Goal: Check status: Check status

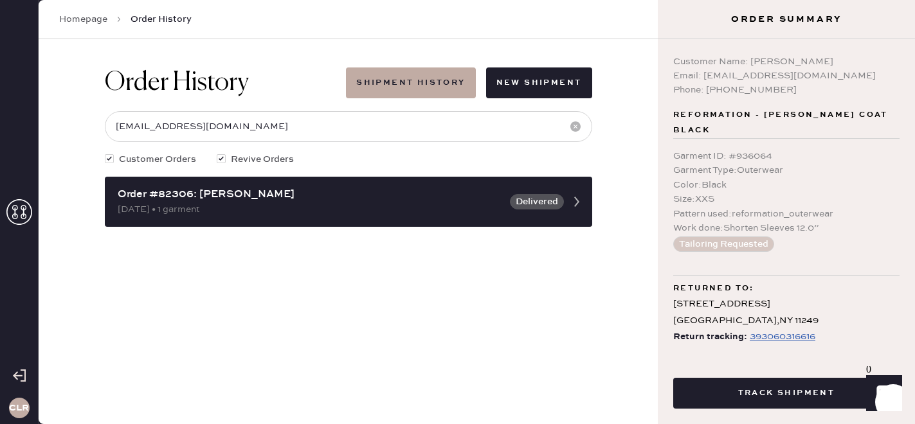
click at [24, 215] on icon at bounding box center [19, 212] width 26 height 26
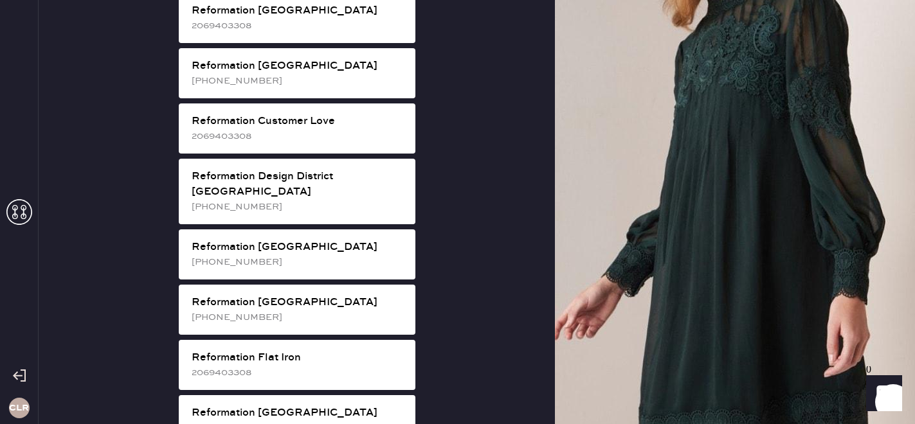
scroll to position [584, 0]
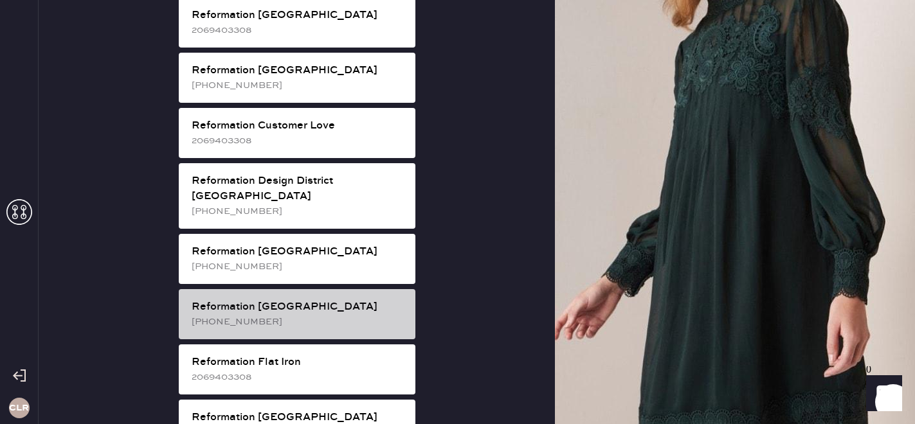
click at [329, 300] on div "Reformation [GEOGRAPHIC_DATA]" at bounding box center [298, 307] width 213 height 15
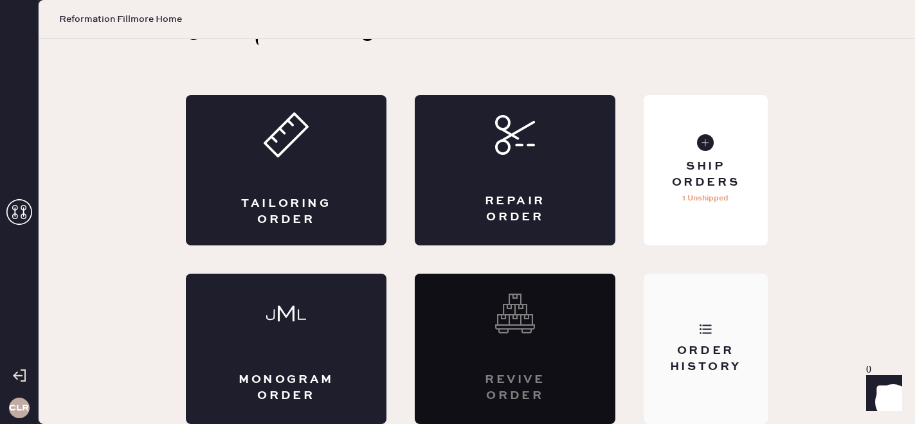
click at [725, 334] on div "Order History" at bounding box center [706, 349] width 124 height 150
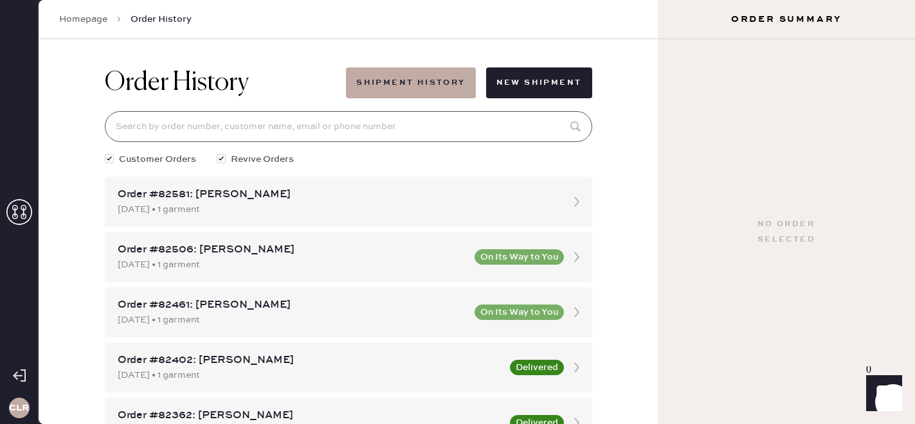
click at [220, 129] on input at bounding box center [348, 126] width 487 height 31
paste input "81972"
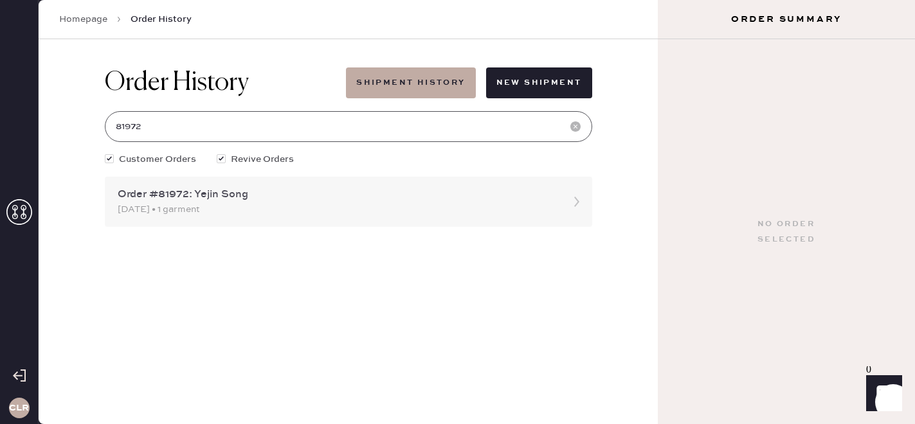
type input "81972"
click at [222, 198] on div "Order #81972: Yejin Song" at bounding box center [337, 194] width 438 height 15
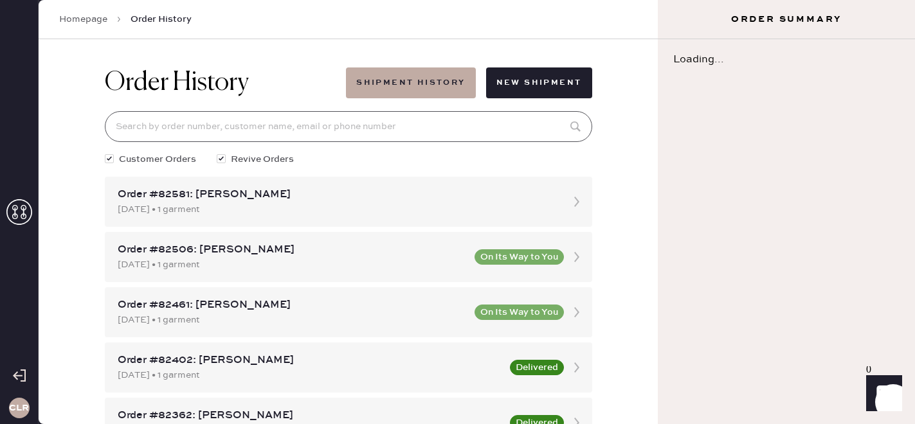
click at [192, 122] on input at bounding box center [348, 126] width 487 height 31
paste input "81972"
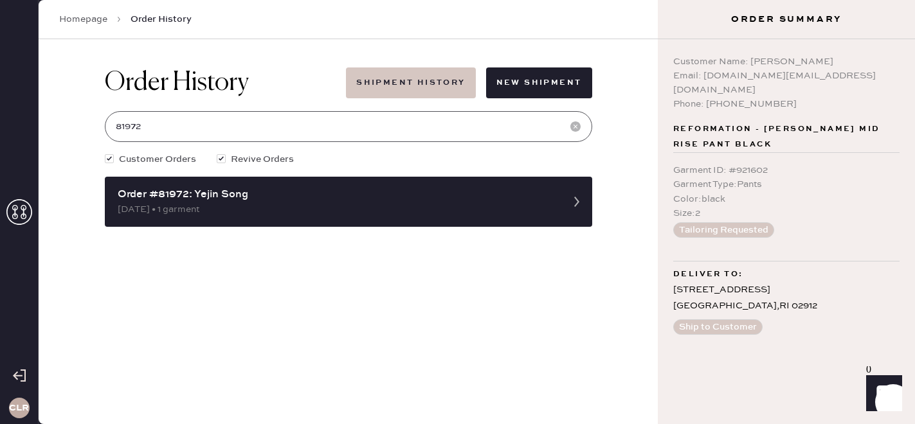
type input "81972"
click at [430, 71] on button "Shipment History" at bounding box center [410, 83] width 129 height 31
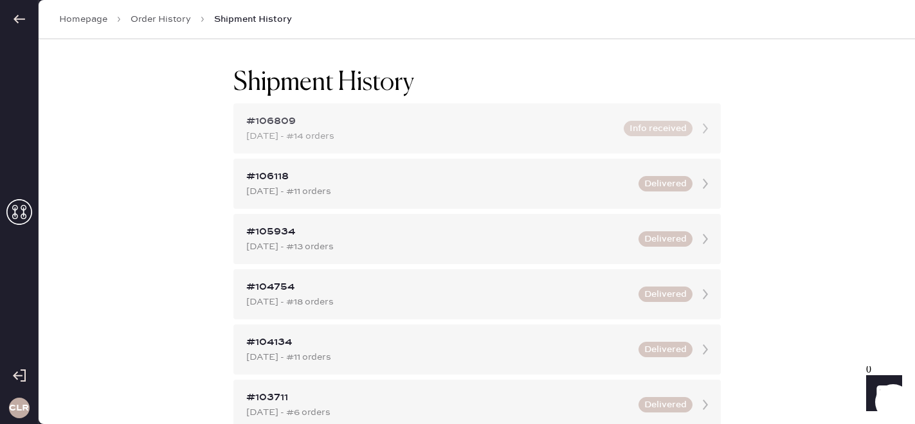
click at [319, 138] on div "[DATE] - #14 orders" at bounding box center [431, 136] width 370 height 14
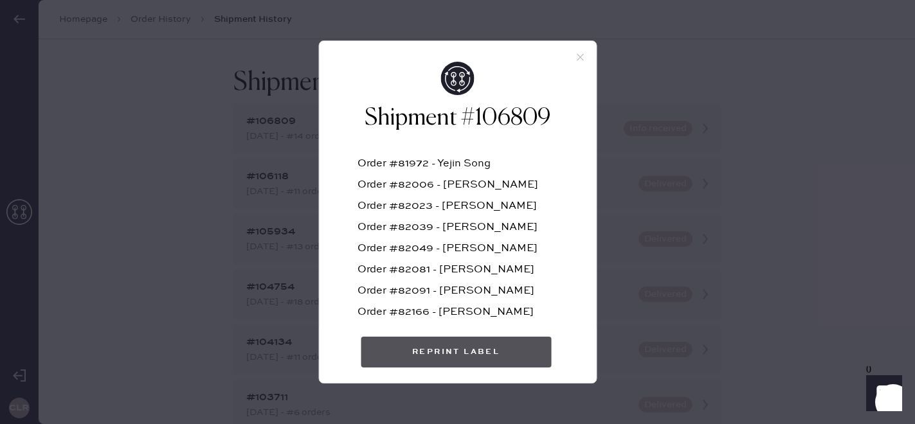
click at [480, 350] on button "Reprint Label" at bounding box center [456, 352] width 190 height 31
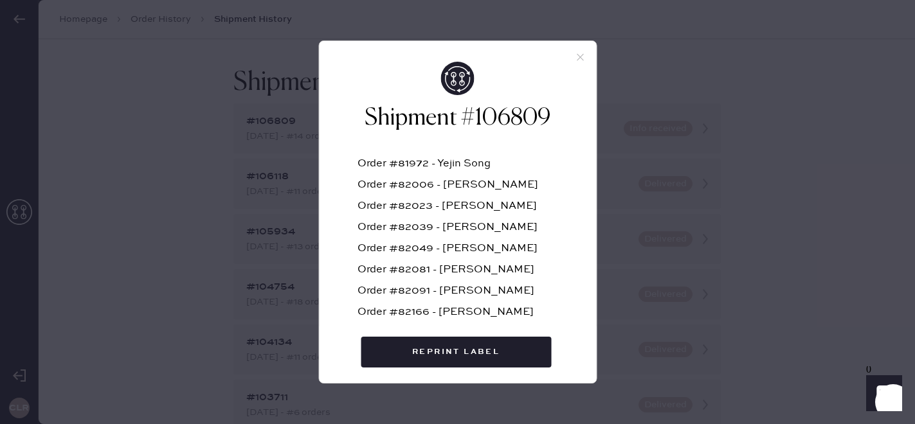
click at [462, 116] on h2 "Shipment #106809" at bounding box center [457, 118] width 200 height 31
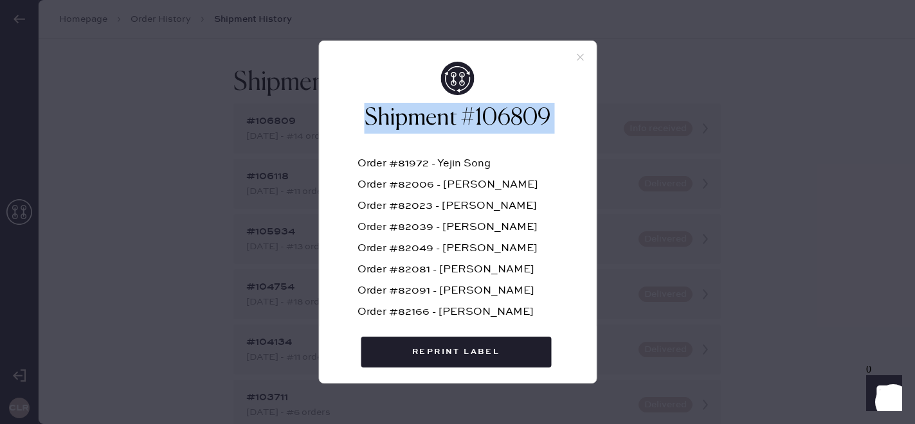
click at [462, 116] on h2 "Shipment #106809" at bounding box center [457, 118] width 200 height 31
copy h2 "Shipment #106809"
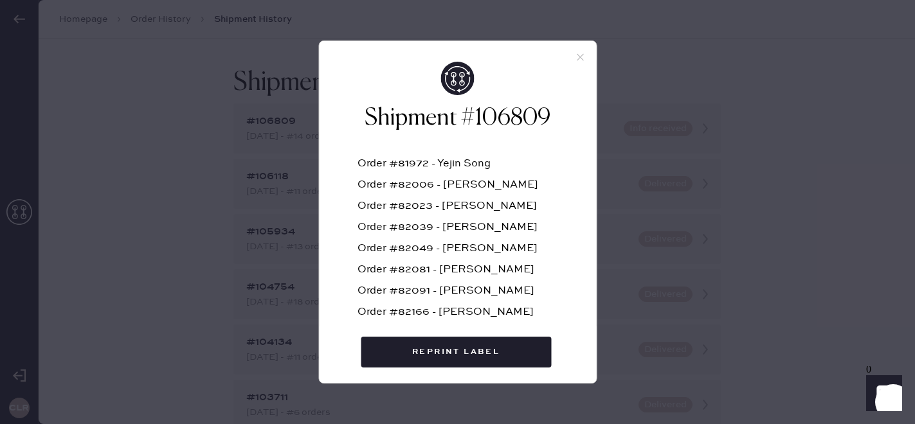
click at [582, 60] on icon at bounding box center [580, 57] width 12 height 12
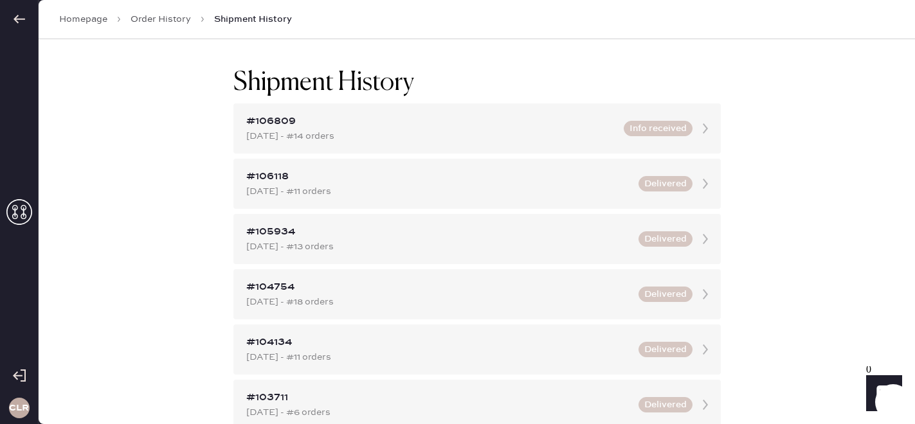
click at [168, 15] on link "Order History" at bounding box center [161, 19] width 60 height 13
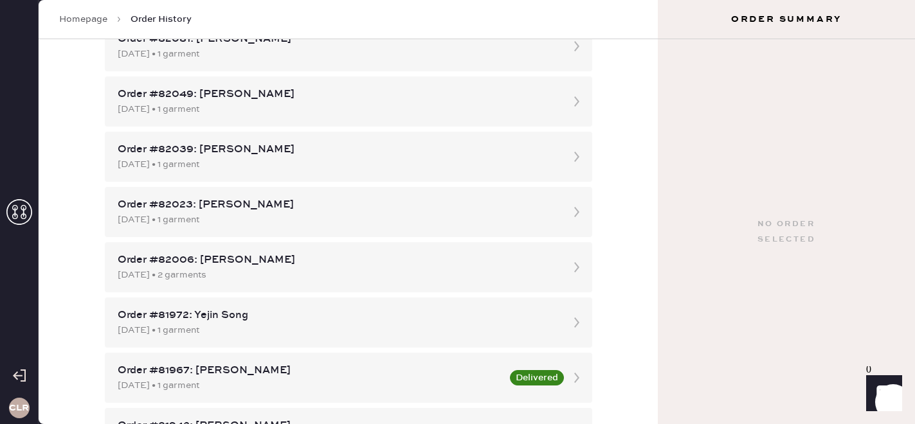
scroll to position [937, 0]
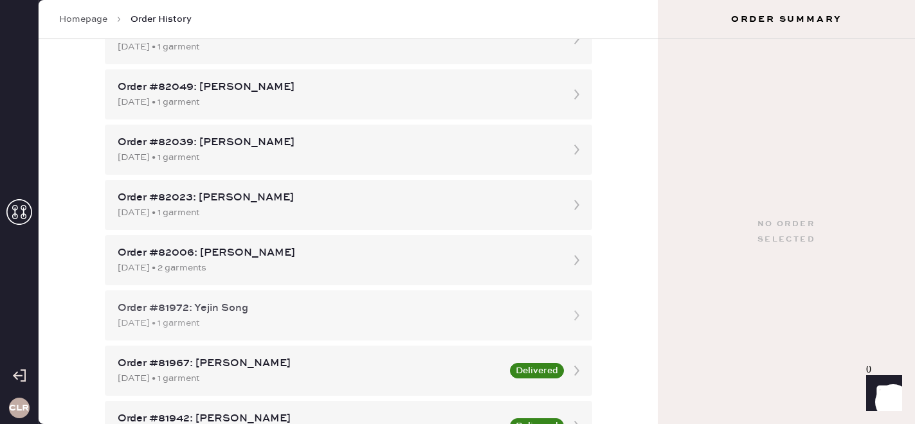
click at [269, 316] on div "[DATE] • 1 garment" at bounding box center [337, 323] width 438 height 14
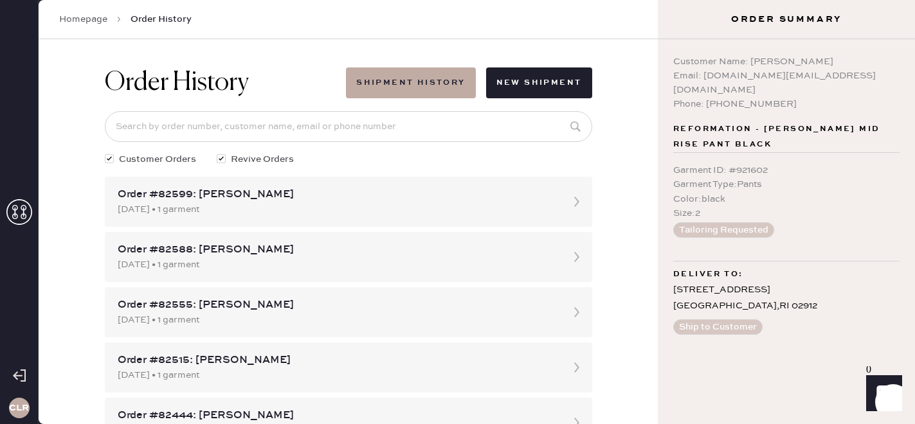
click at [703, 75] on div "Email: [DOMAIN_NAME][EMAIL_ADDRESS][DOMAIN_NAME]" at bounding box center [786, 83] width 226 height 28
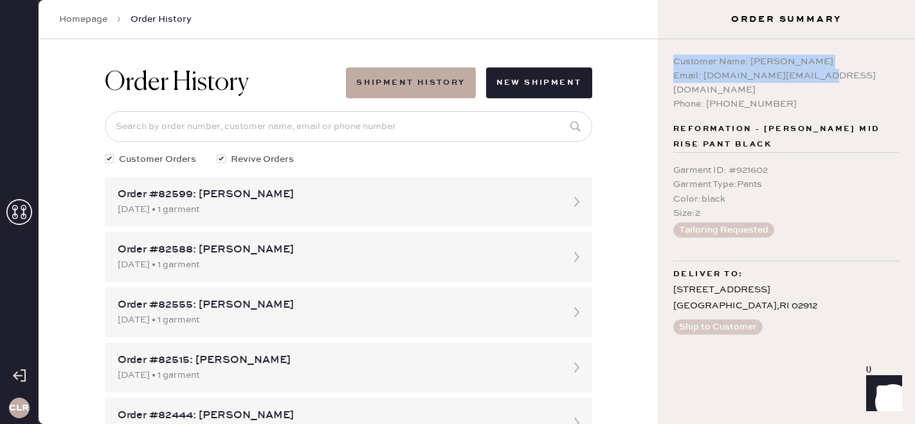
copy div "Customer Name: Yejin Song Email: [DOMAIN_NAME][EMAIL_ADDRESS][DOMAIN_NAME]"
drag, startPoint x: 809, startPoint y: 75, endPoint x: 664, endPoint y: 58, distance: 146.3
click at [664, 58] on div "Customer Name: Yejin Song Email: [DOMAIN_NAME][EMAIL_ADDRESS][DOMAIN_NAME] Phon…" at bounding box center [786, 231] width 257 height 385
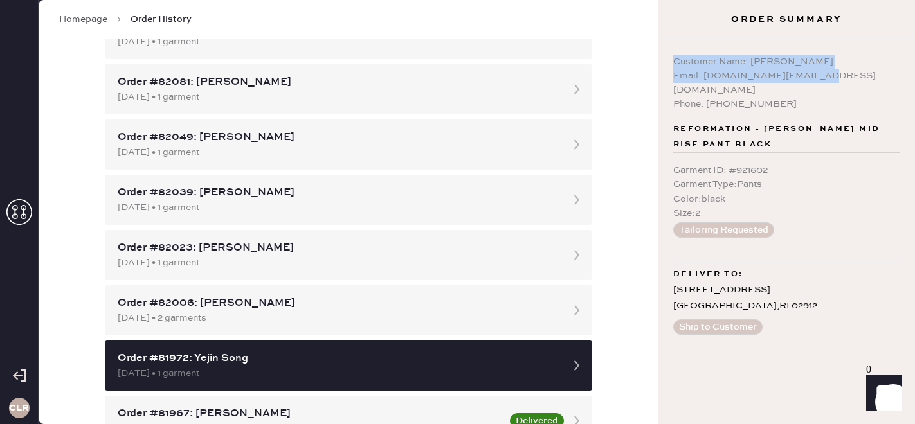
scroll to position [891, 0]
